Goal: Task Accomplishment & Management: Use online tool/utility

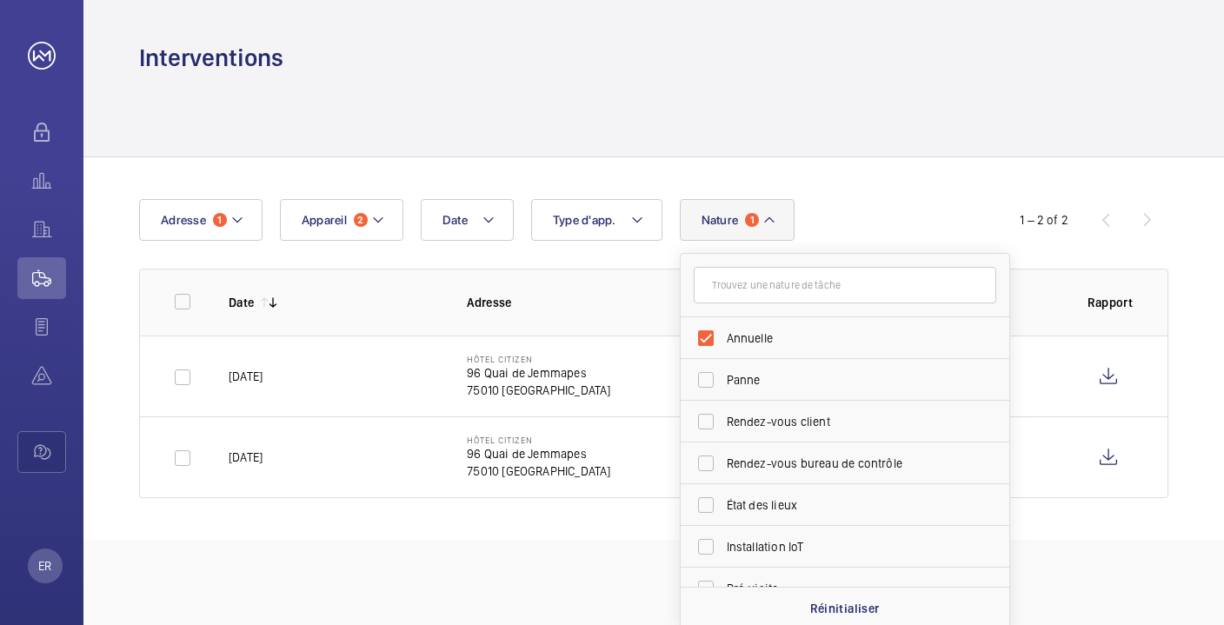
click at [622, 116] on div at bounding box center [653, 115] width 1029 height 83
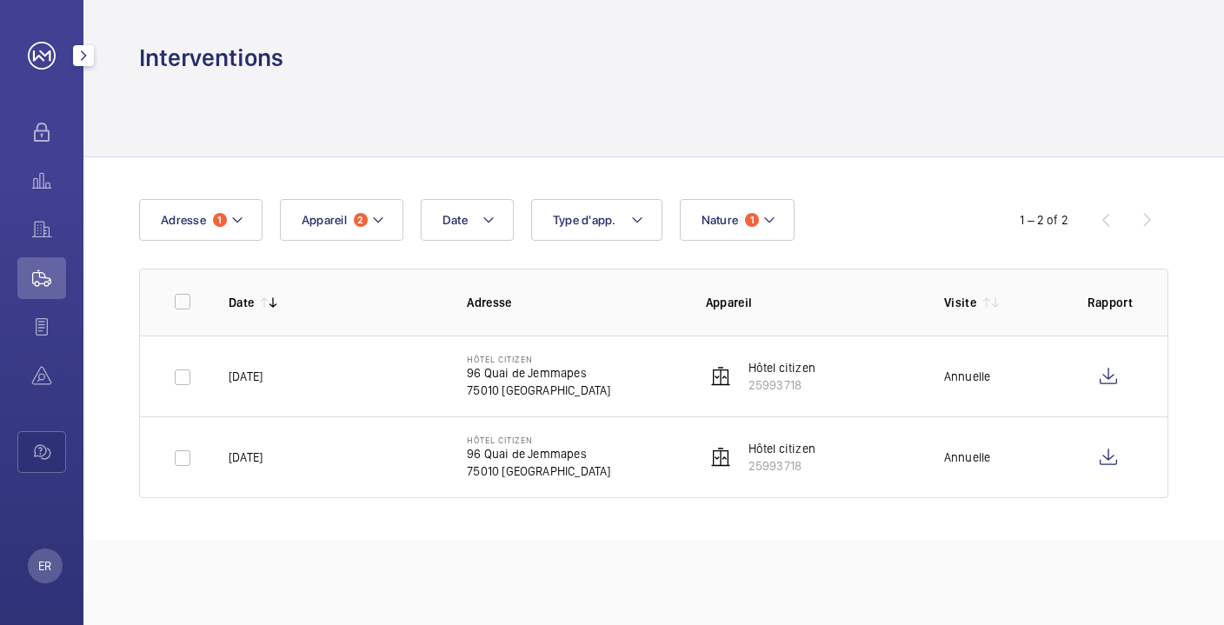
click at [438, 63] on div "Interventions" at bounding box center [653, 58] width 1029 height 32
click at [370, 233] on button "Appareil 2" at bounding box center [341, 220] width 123 height 42
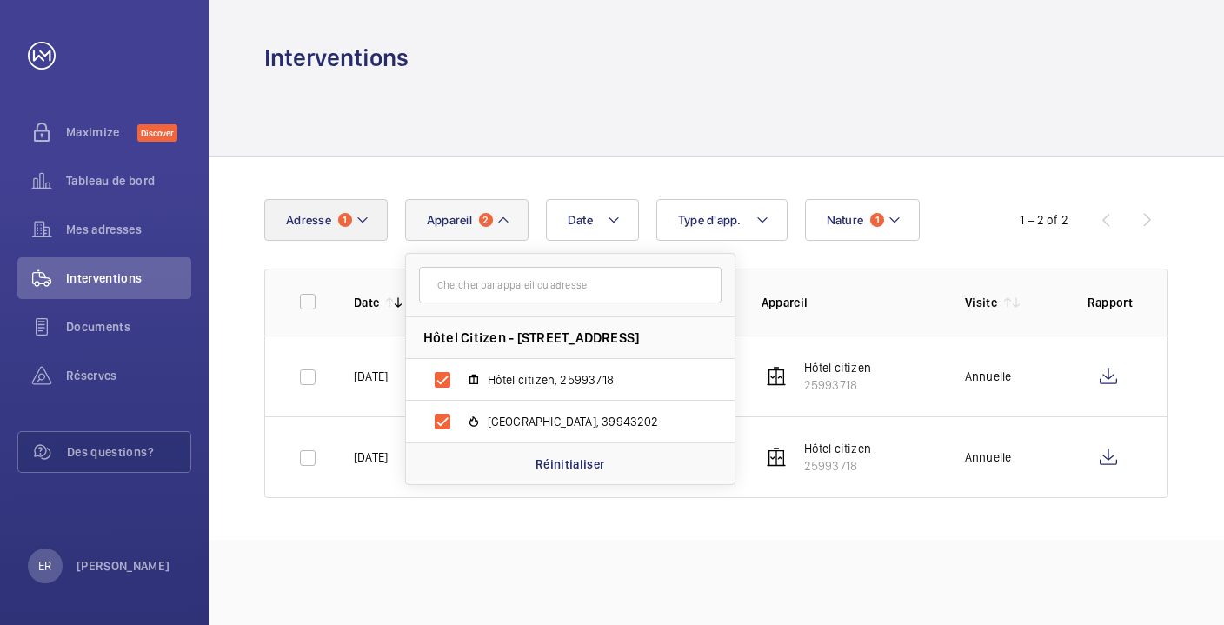
click at [369, 219] on mat-icon at bounding box center [363, 220] width 14 height 21
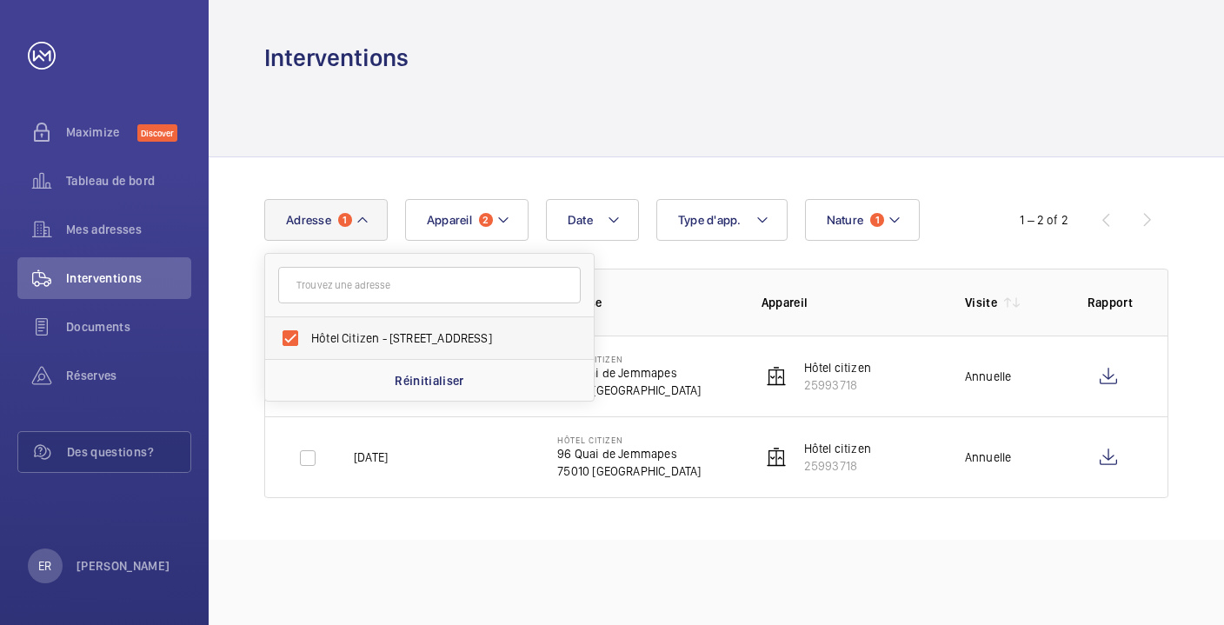
click at [417, 332] on span "Hôtel Citizen - 96 Quai de Jemmapes, PARIS 75010" at bounding box center [430, 337] width 239 height 17
click at [308, 332] on input "Hôtel Citizen - 96 Quai de Jemmapes, PARIS 75010" at bounding box center [290, 338] width 35 height 35
checkbox input "false"
click at [466, 206] on button "Appareil 2" at bounding box center [456, 220] width 123 height 42
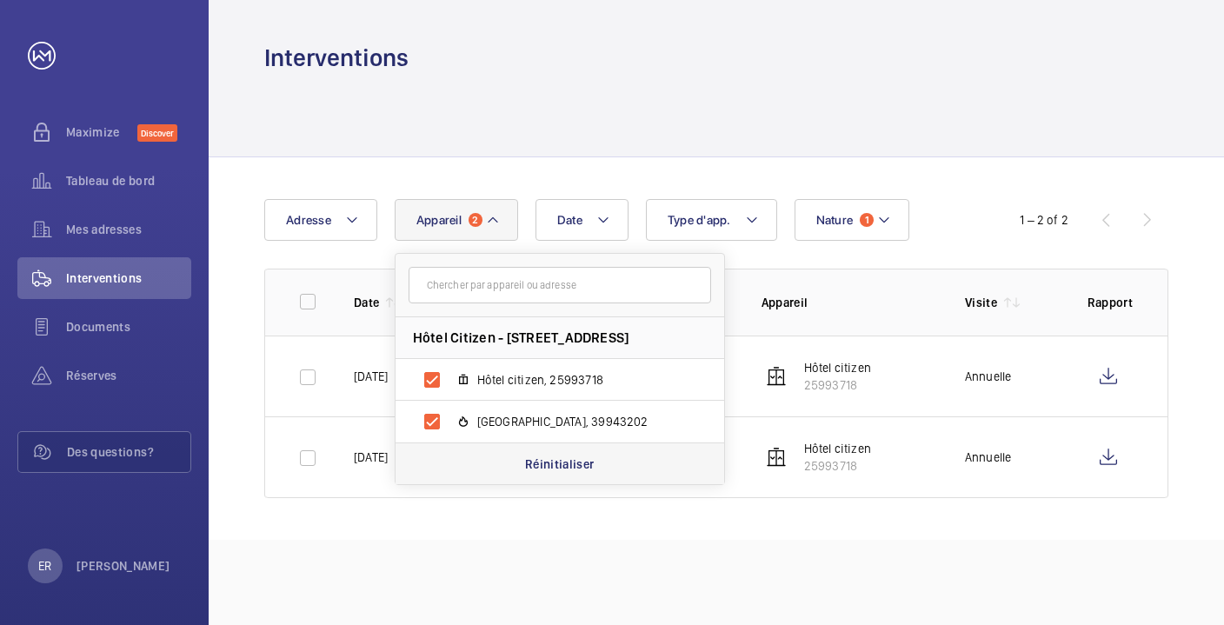
click at [542, 468] on p "Réinitialiser" at bounding box center [560, 464] width 70 height 17
click at [851, 197] on div "Date Adresse Appareil Hôtel Citizen - 96 Quai de Jemmapes, 75010 PARIS Hôtel ci…" at bounding box center [716, 348] width 1015 height 382
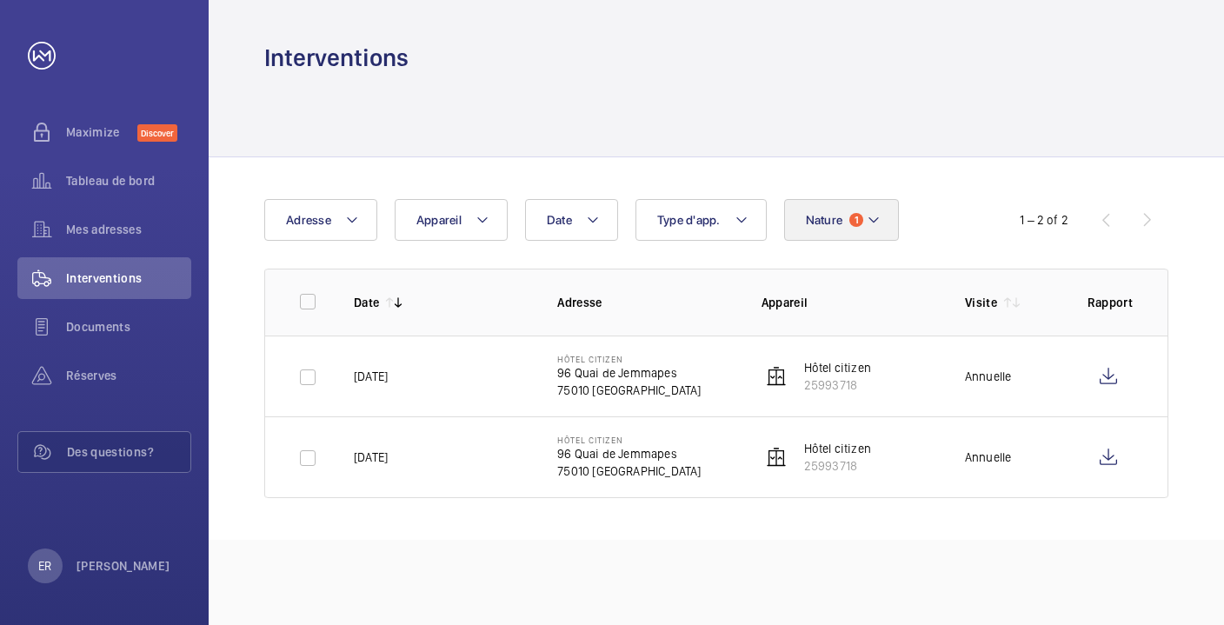
click at [848, 236] on button "Nature 1" at bounding box center [842, 220] width 116 height 42
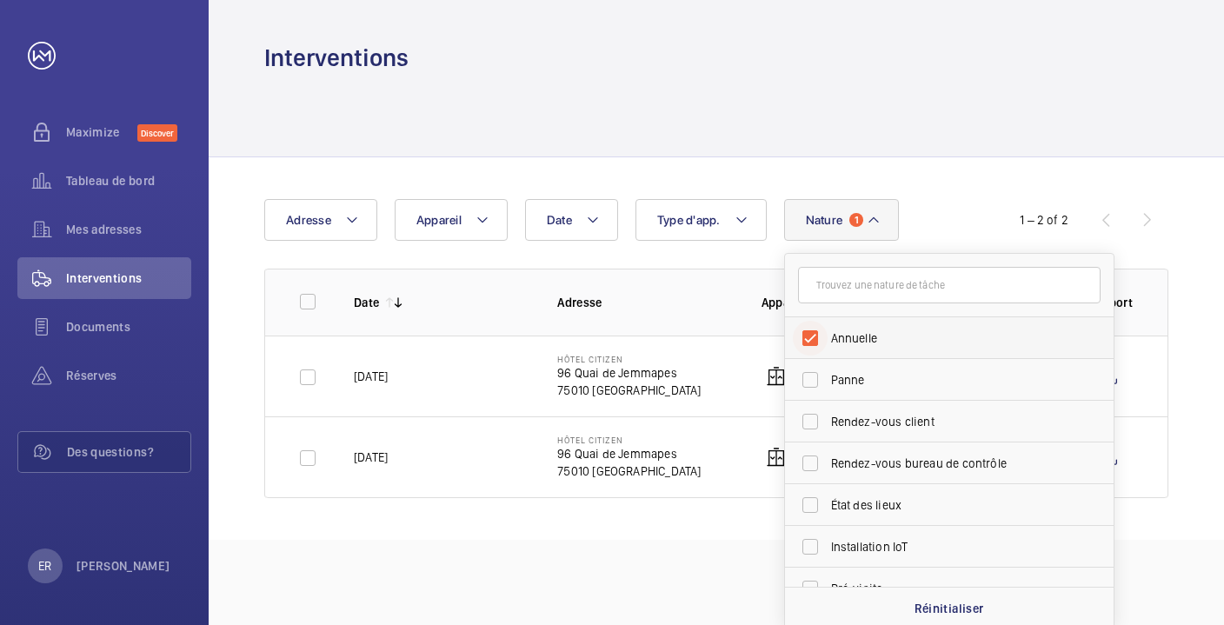
click at [812, 336] on input "Annuelle" at bounding box center [810, 338] width 35 height 35
checkbox input "false"
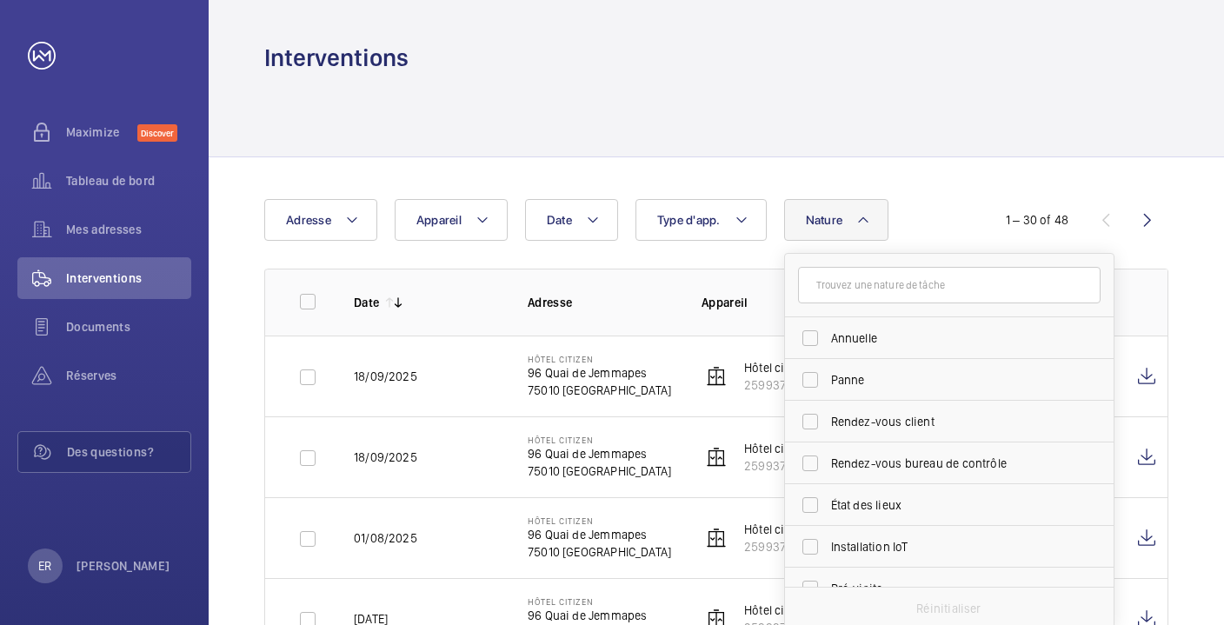
drag, startPoint x: 749, startPoint y: 462, endPoint x: 732, endPoint y: 418, distance: 47.6
click at [706, 448] on img at bounding box center [716, 457] width 21 height 21
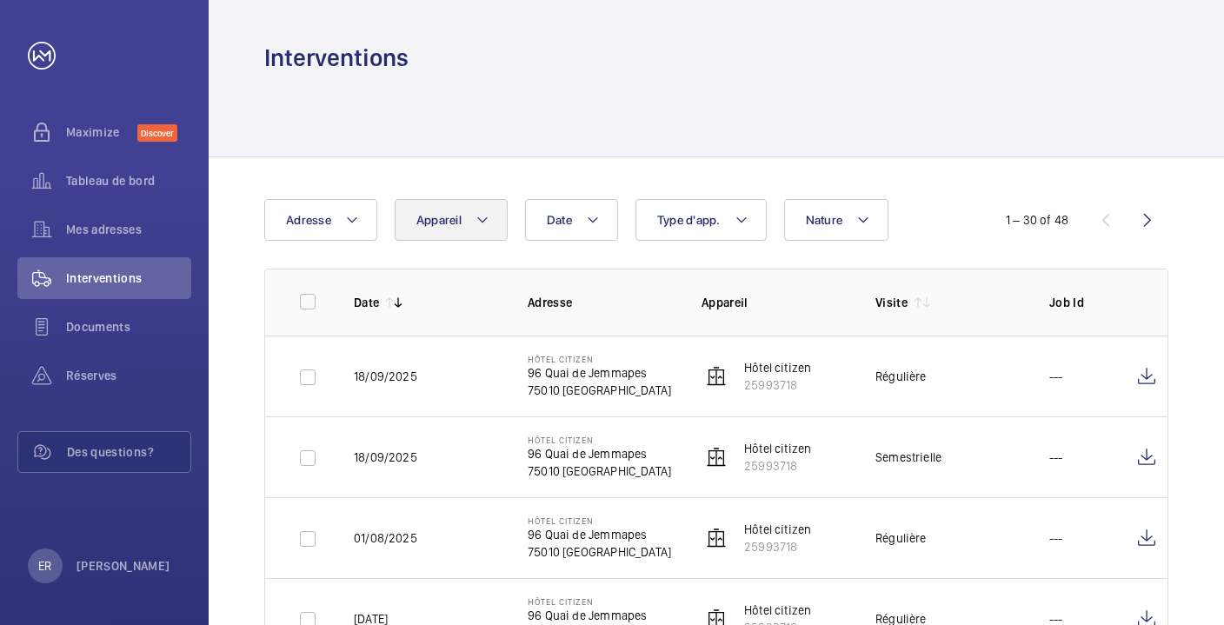
click at [433, 217] on span "Appareil" at bounding box center [438, 220] width 45 height 14
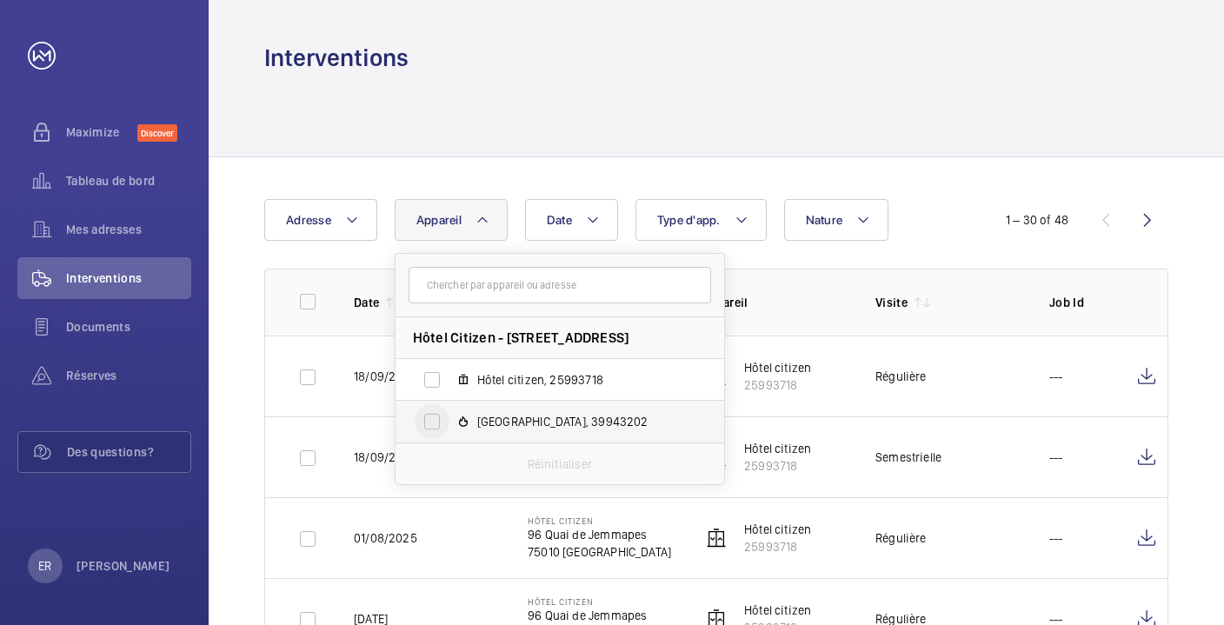
click at [436, 425] on input "[GEOGRAPHIC_DATA], 39943202" at bounding box center [432, 421] width 35 height 35
checkbox input "true"
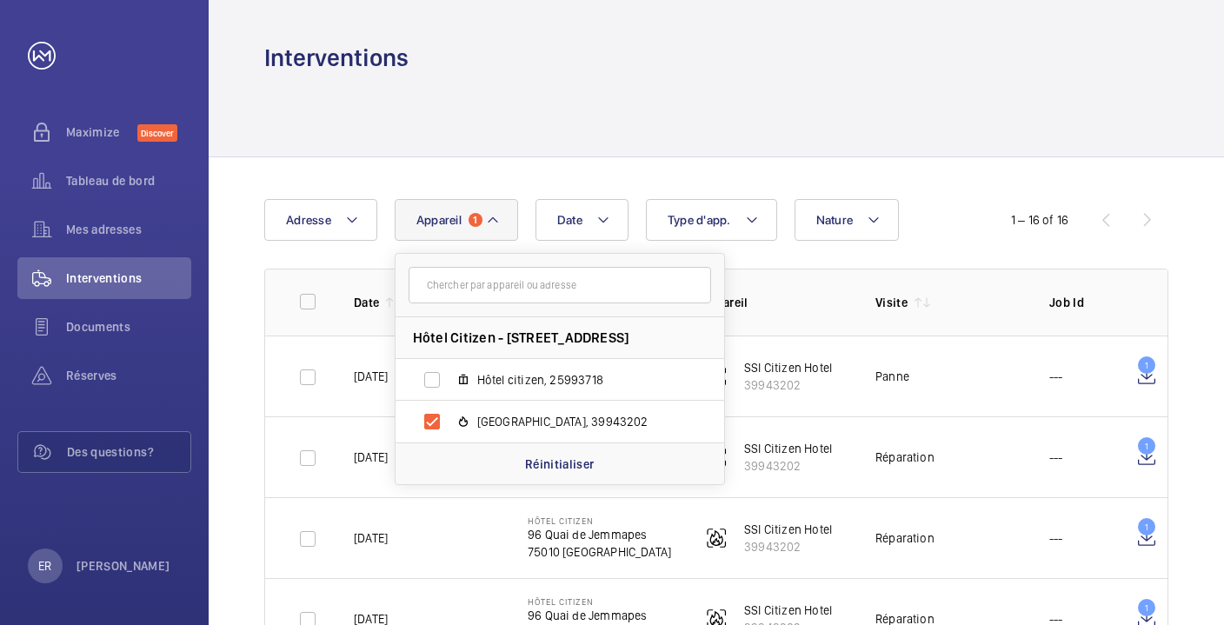
click at [616, 121] on div at bounding box center [716, 115] width 904 height 83
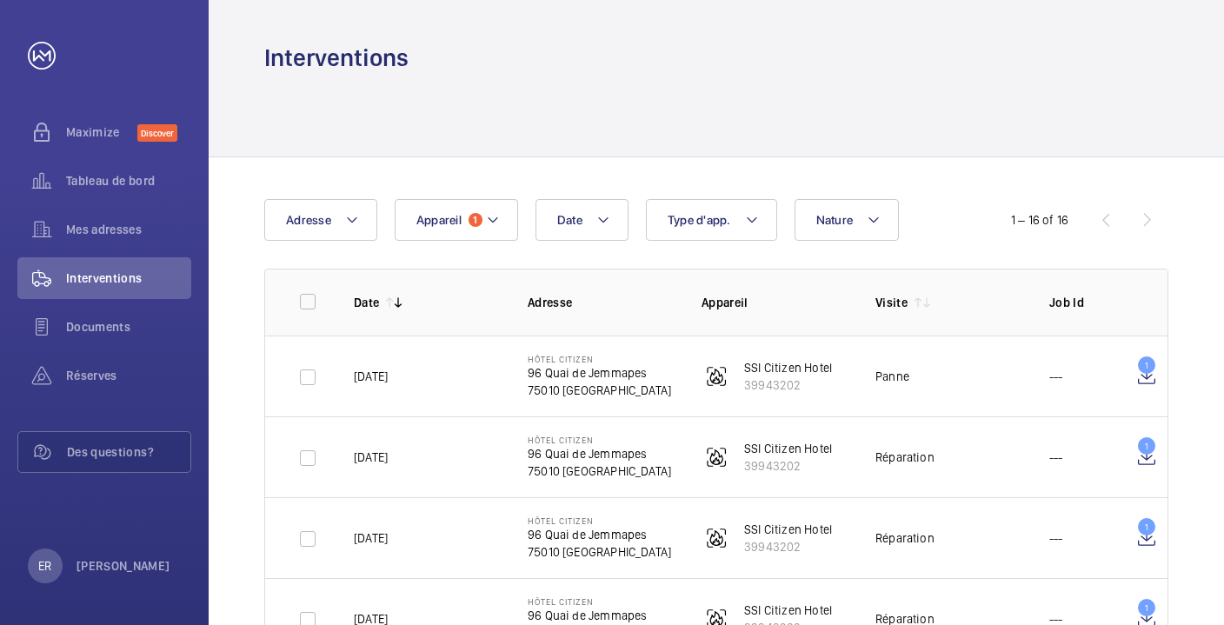
click at [299, 4] on div "Interventions" at bounding box center [716, 37] width 1015 height 74
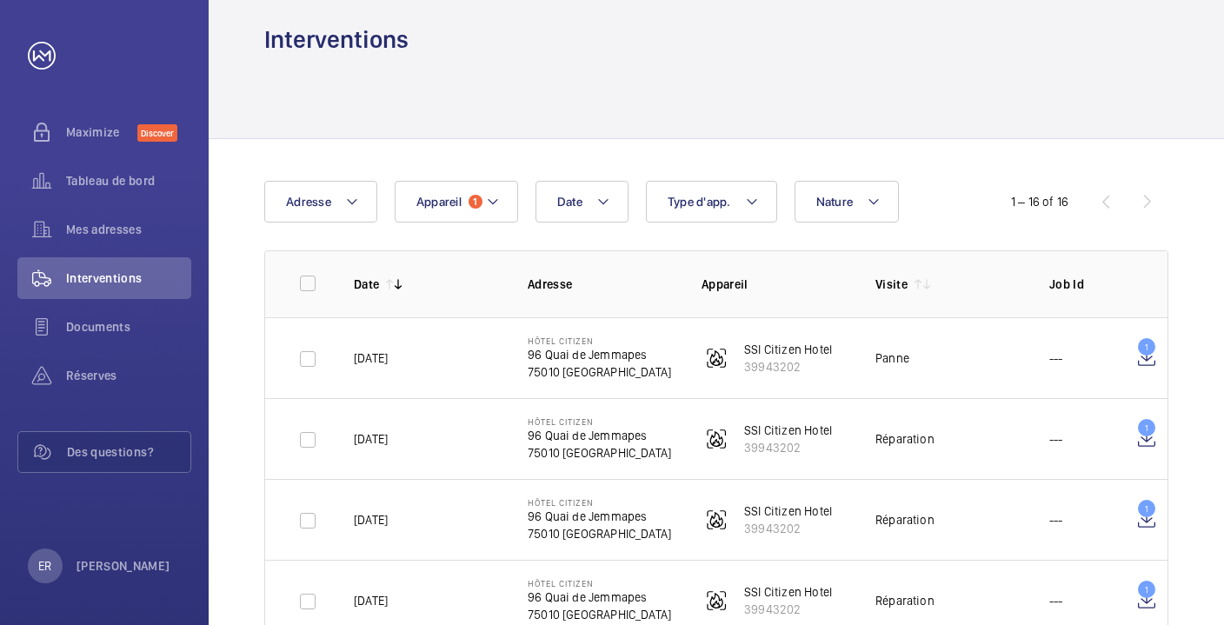
scroll to position [5, 0]
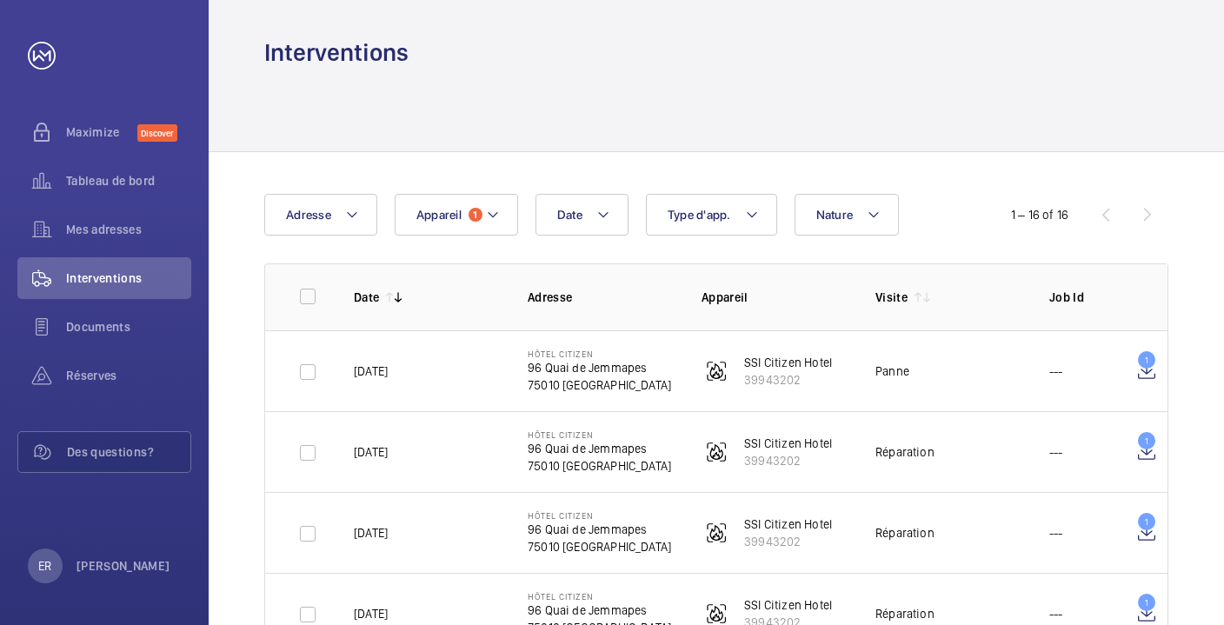
click at [469, 221] on button "Appareil 1" at bounding box center [456, 215] width 123 height 42
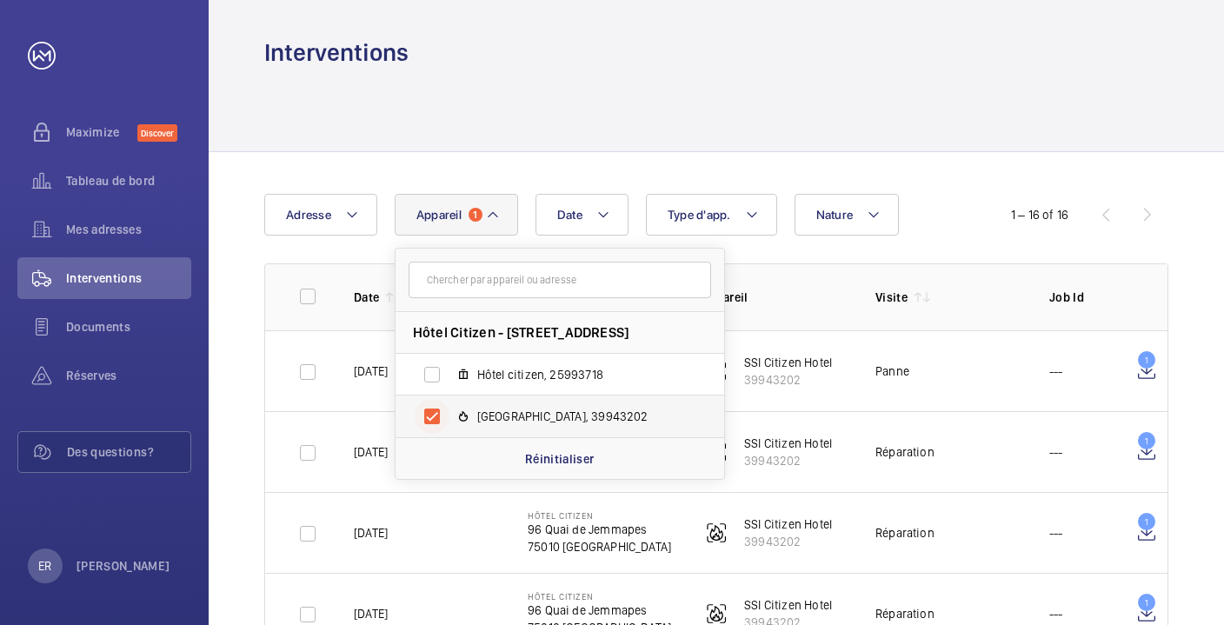
click at [434, 416] on input "[GEOGRAPHIC_DATA], 39943202" at bounding box center [432, 416] width 35 height 35
checkbox input "false"
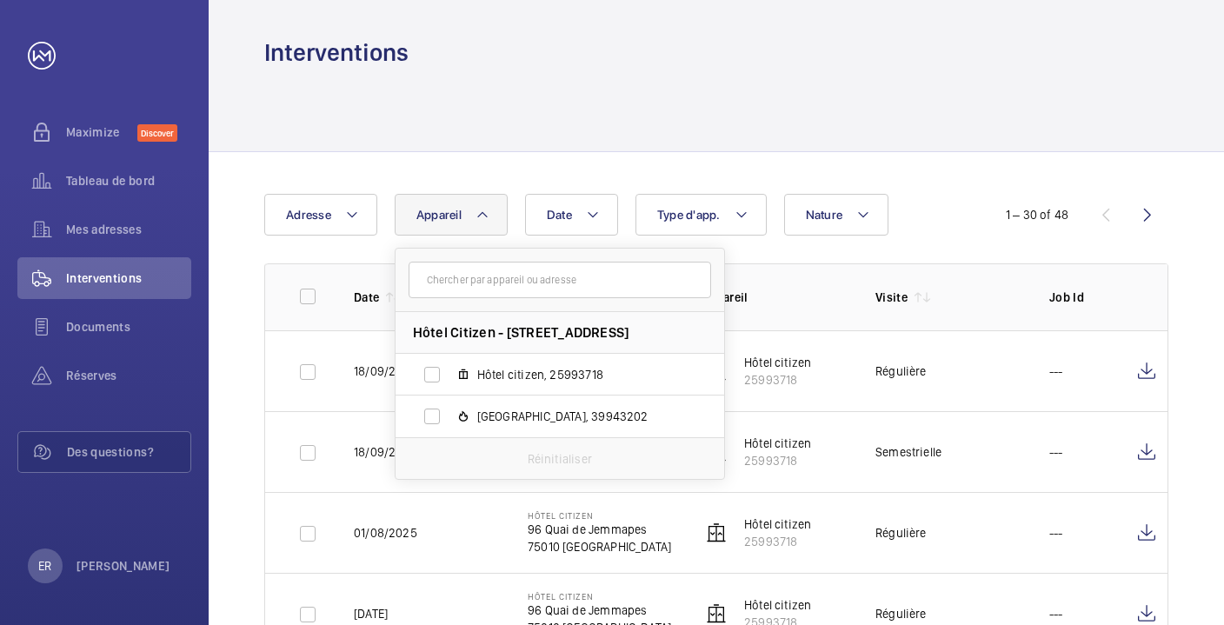
click at [918, 97] on div at bounding box center [716, 110] width 904 height 83
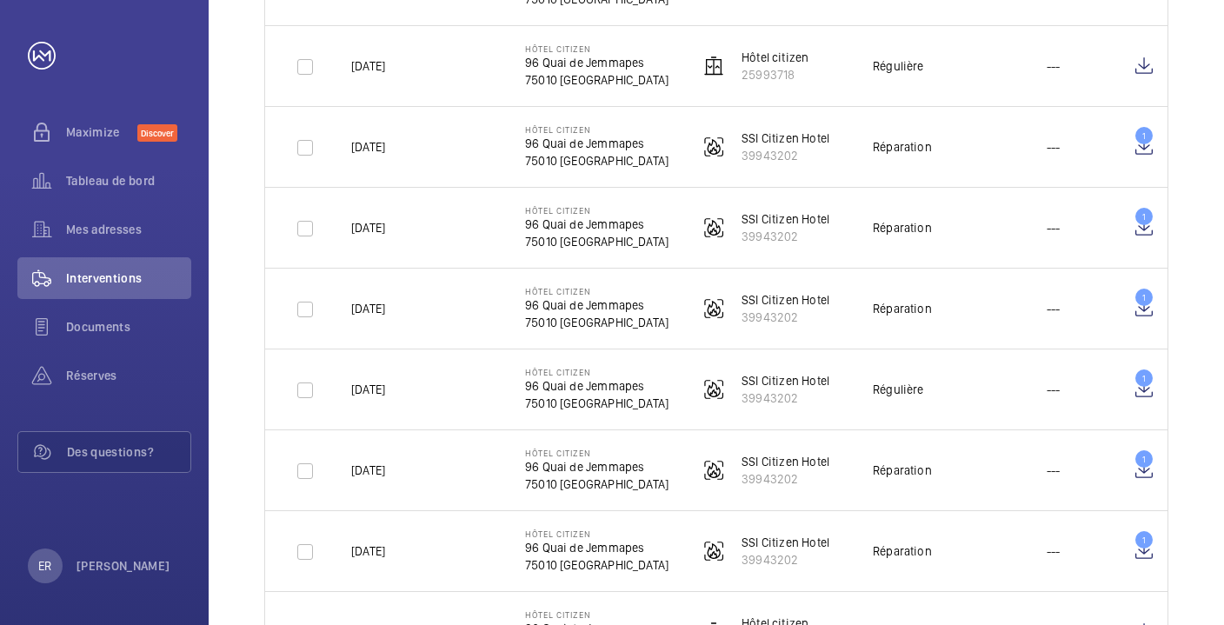
scroll to position [711, 0]
